Goal: Navigation & Orientation: Understand site structure

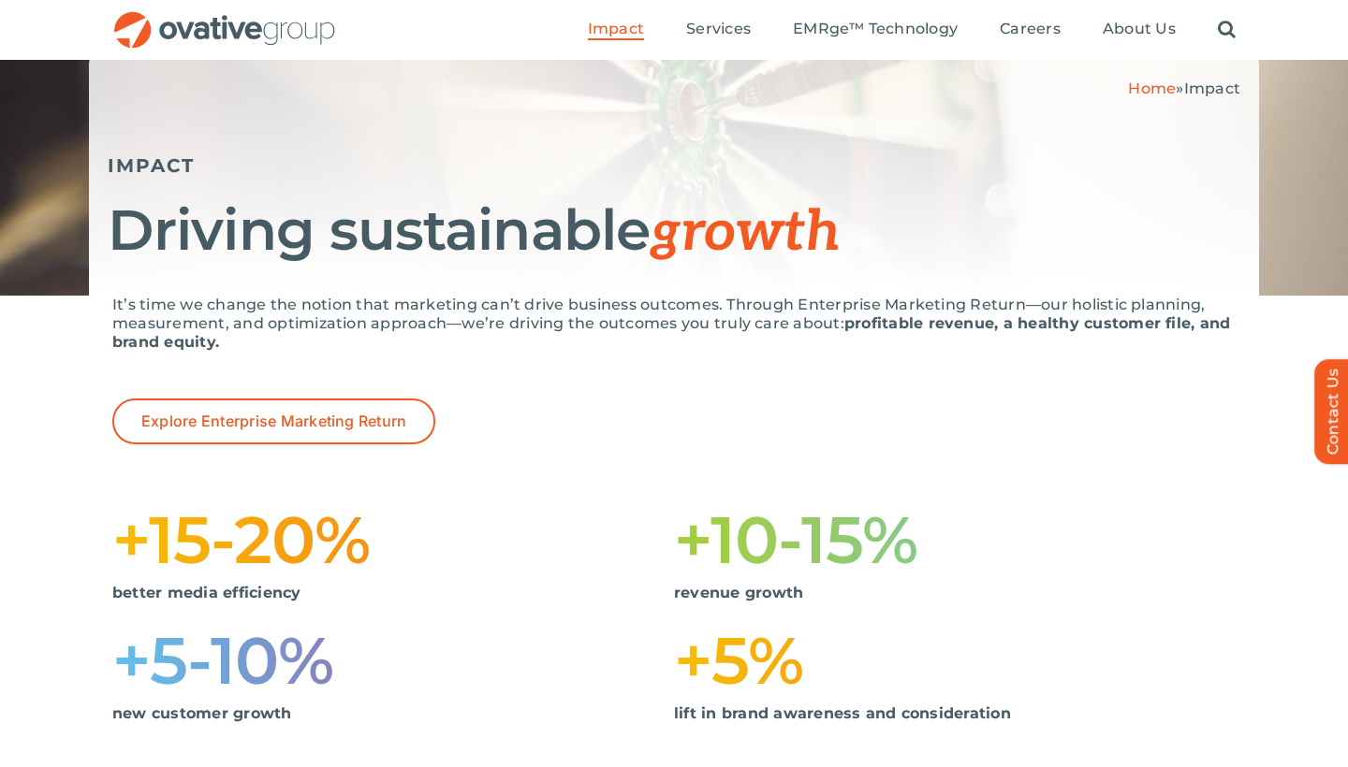
scroll to position [141, 0]
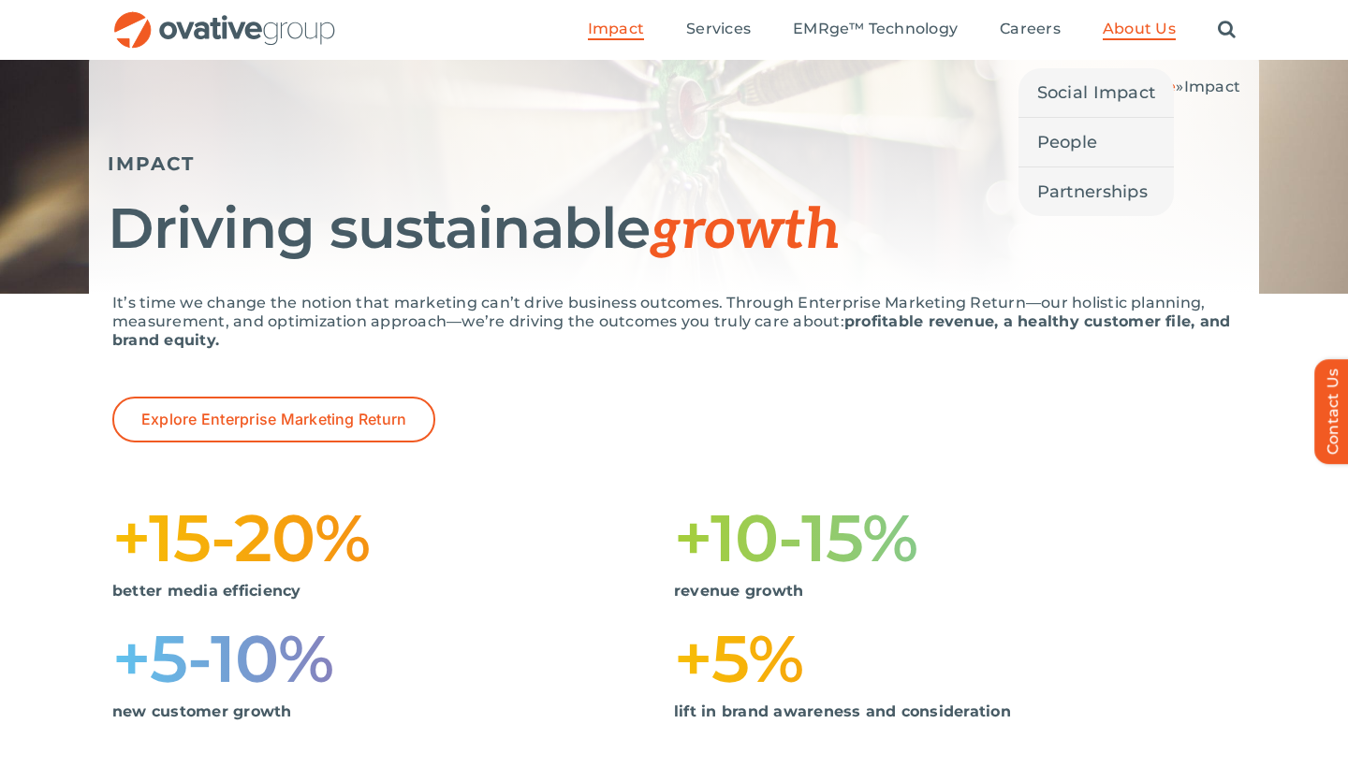
click at [1114, 32] on span "About Us" at bounding box center [1138, 29] width 73 height 19
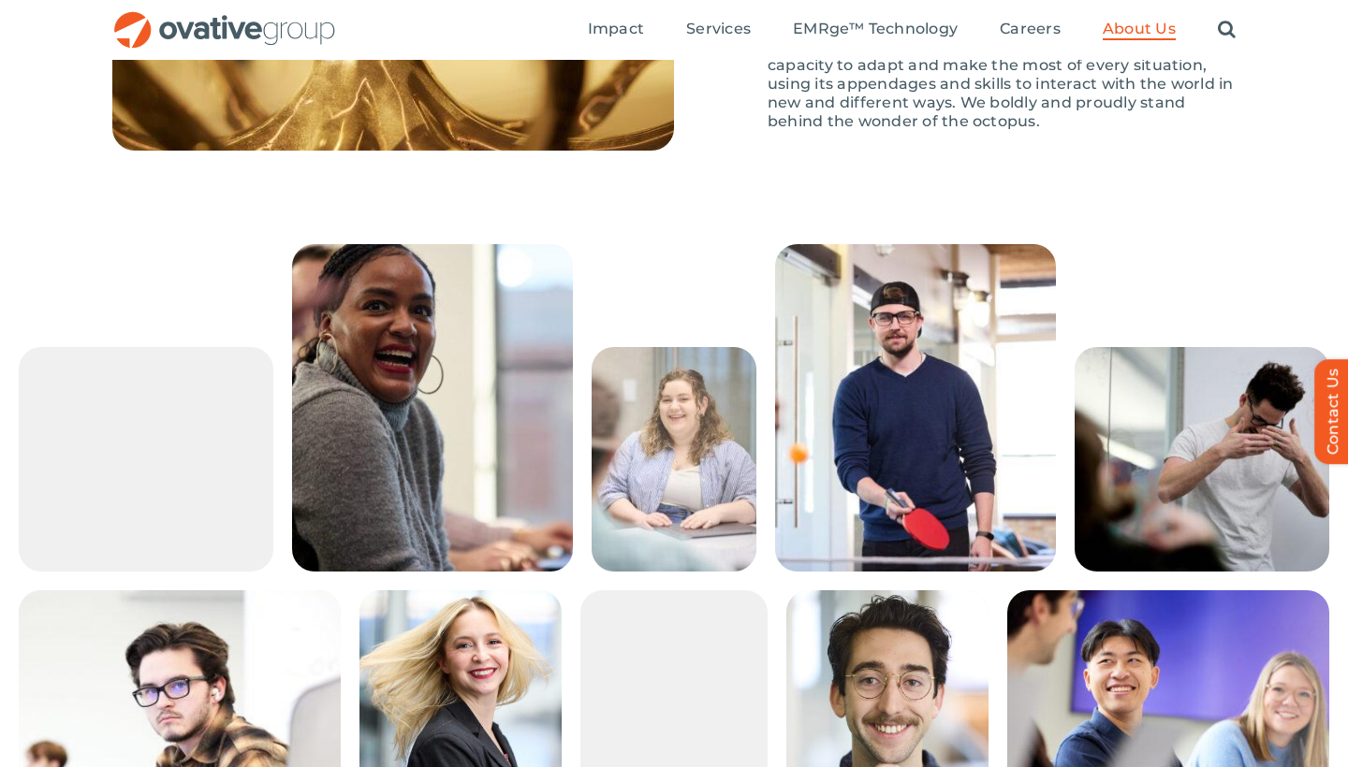
scroll to position [3021, 0]
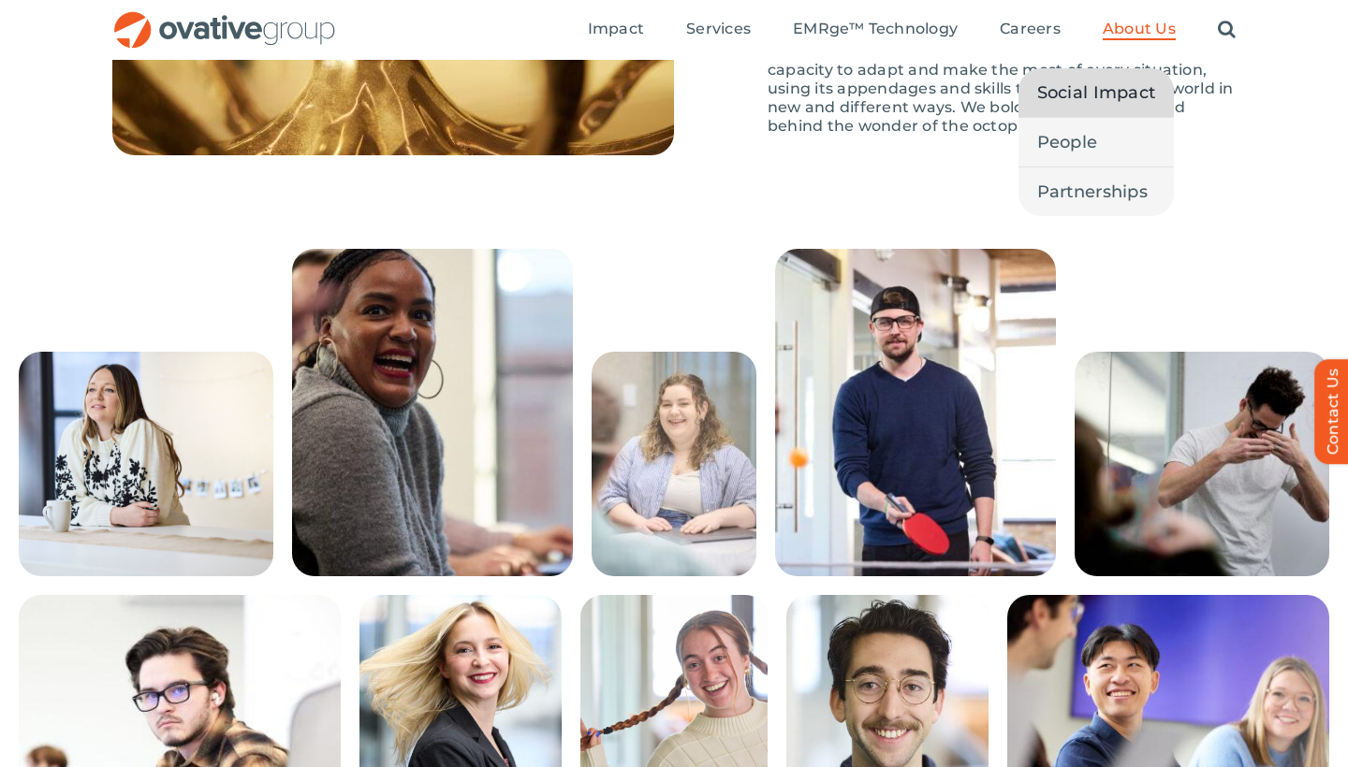
click at [1100, 99] on span "Social Impact" at bounding box center [1096, 93] width 119 height 26
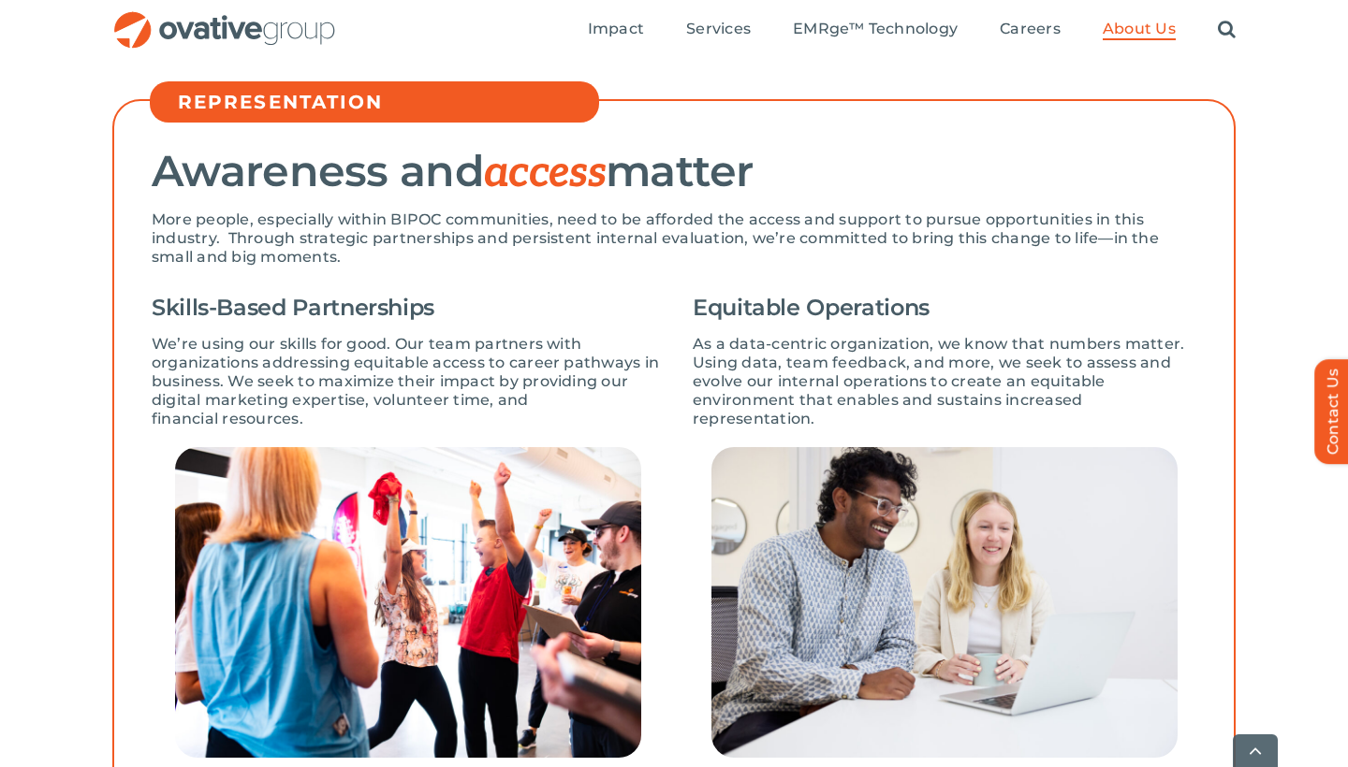
scroll to position [532, 0]
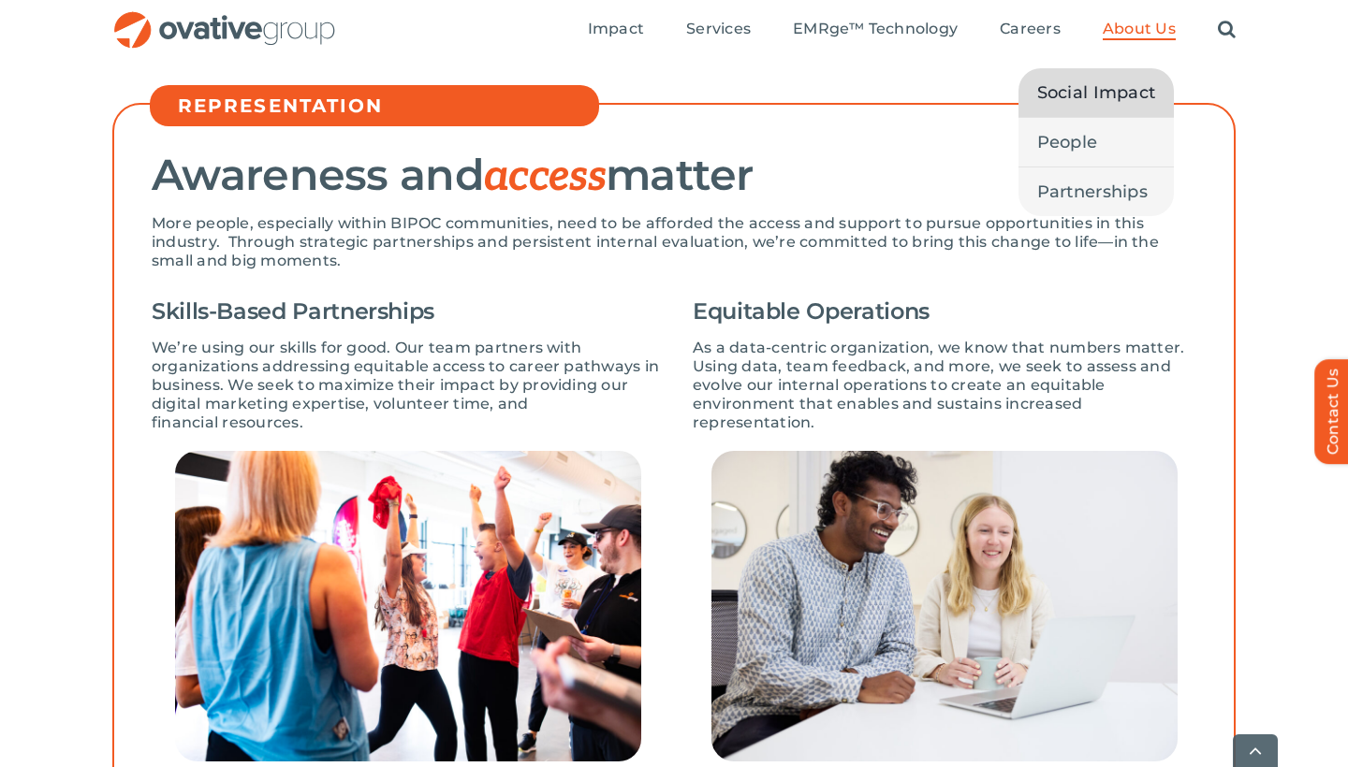
click at [1120, 31] on span "About Us" at bounding box center [1138, 29] width 73 height 19
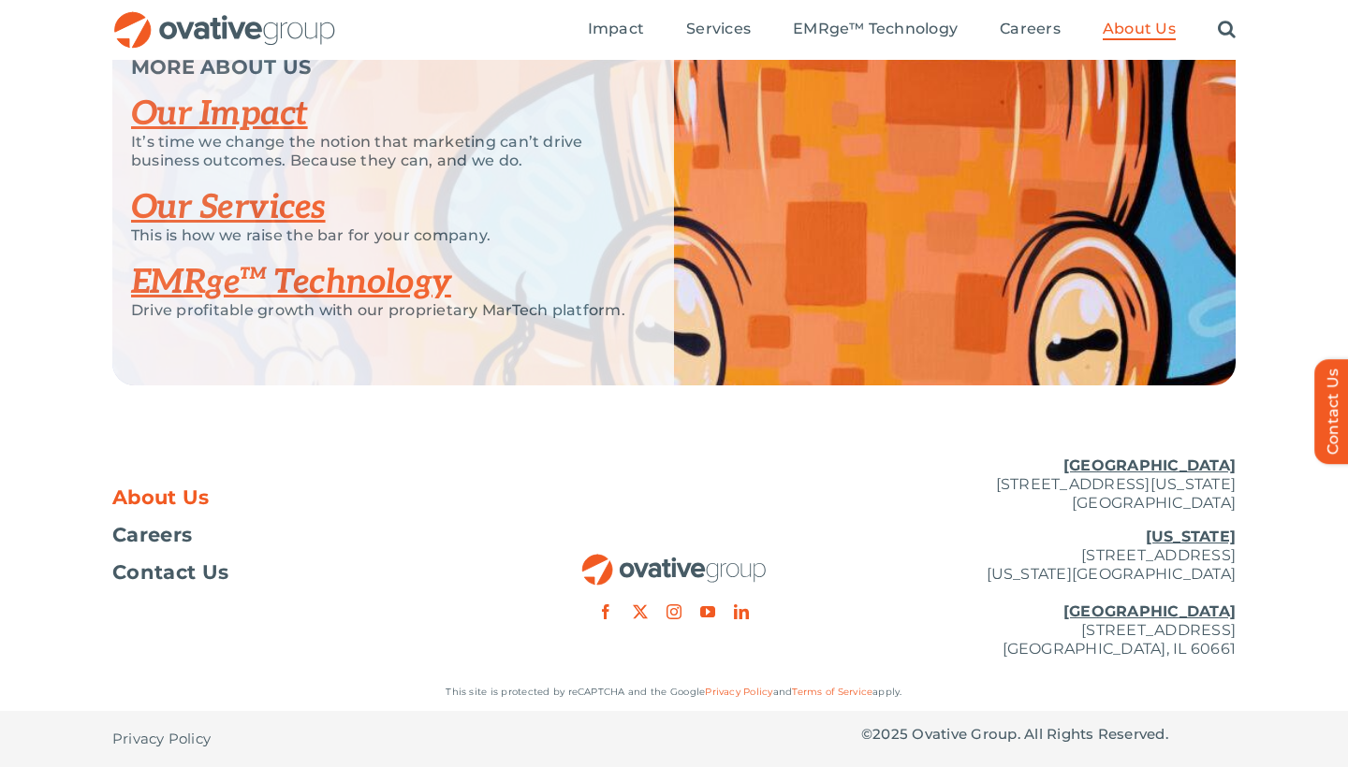
scroll to position [3951, 0]
